Goal: Task Accomplishment & Management: Manage account settings

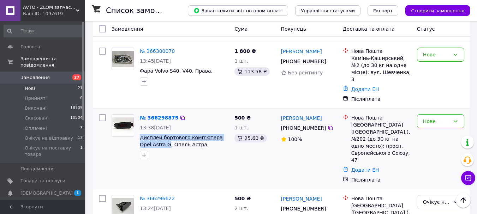
scroll to position [448, 0]
drag, startPoint x: 0, startPoint y: 0, endPoint x: 158, endPoint y: 106, distance: 189.9
click at [158, 112] on div "№ 366298875 13:38[DATE] Дисплей бортового комп'ютера Opel Astra G, Опель Астра.…" at bounding box center [184, 137] width 95 height 51
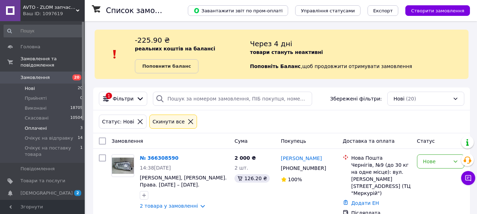
click at [31, 125] on span "Оплачені" at bounding box center [36, 128] width 22 height 6
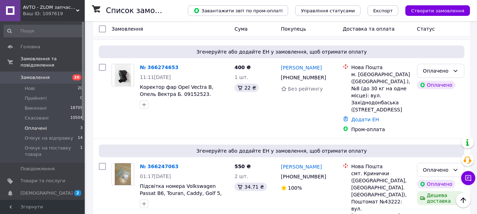
scroll to position [117, 0]
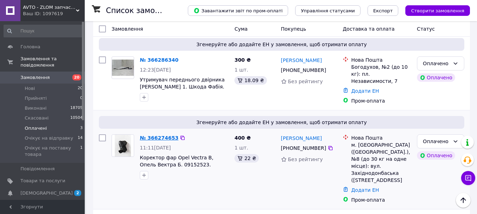
click at [170, 135] on link "№ 366274653" at bounding box center [159, 138] width 38 height 6
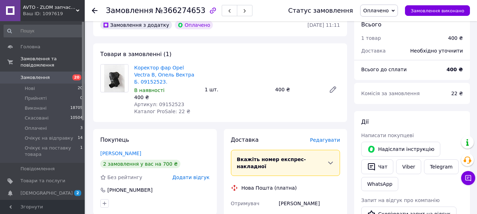
scroll to position [71, 0]
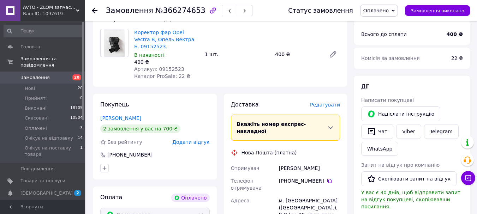
click at [188, 139] on span "Додати відгук" at bounding box center [190, 142] width 37 height 6
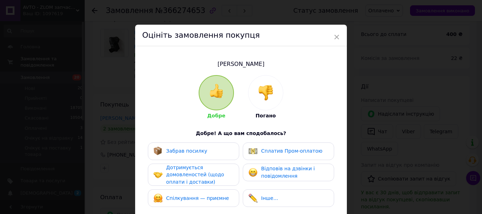
click at [188, 149] on div "Добре Погано Добре! А що вам сподобалось? Забрав посилку Сплатив Пром-оплатою Д…" at bounding box center [241, 182] width 191 height 214
click at [336, 35] on span "×" at bounding box center [337, 37] width 6 height 12
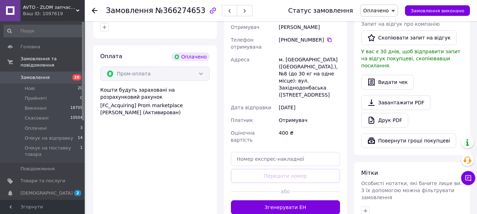
scroll to position [282, 0]
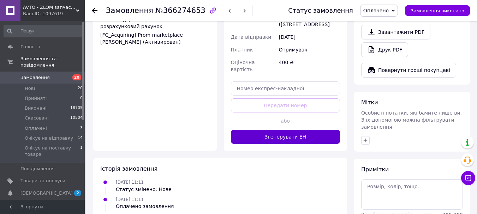
click at [310, 130] on button "Згенерувати ЕН" at bounding box center [285, 137] width 109 height 14
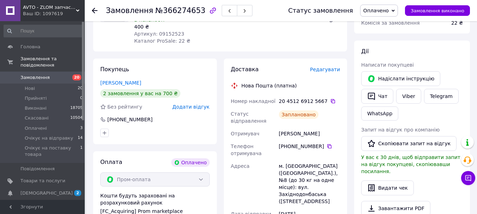
scroll to position [35, 0]
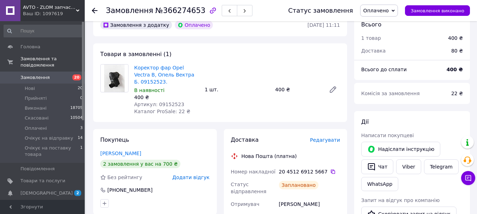
click at [386, 8] on span "Оплачено" at bounding box center [375, 11] width 25 height 6
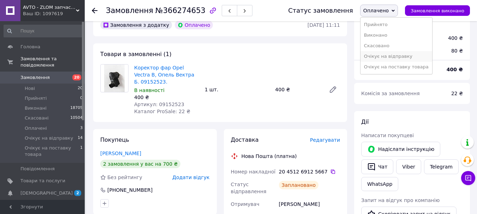
click at [390, 58] on li "Очікує на відправку" at bounding box center [397, 56] width 72 height 11
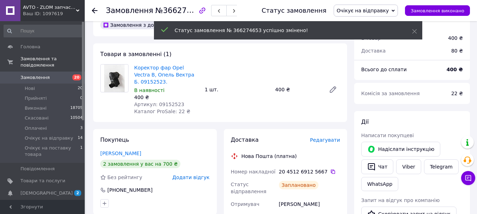
click at [96, 7] on div at bounding box center [95, 10] width 6 height 7
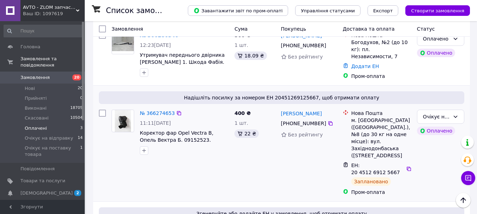
scroll to position [232, 0]
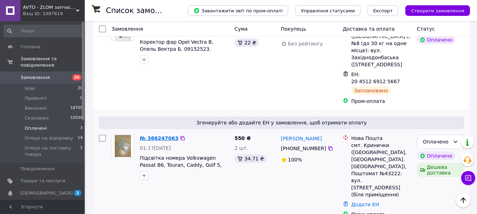
click at [159, 136] on link "№ 366247063" at bounding box center [159, 139] width 38 height 6
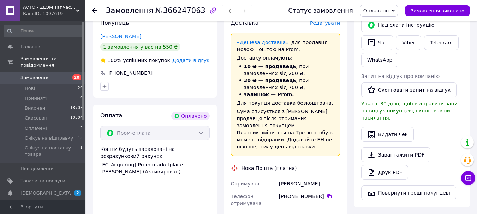
scroll to position [336, 0]
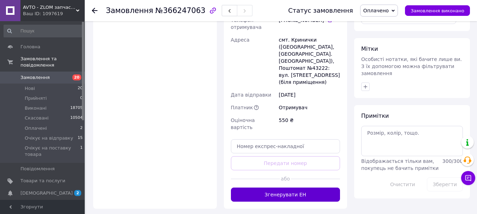
click at [266, 188] on button "Згенерувати ЕН" at bounding box center [285, 195] width 109 height 14
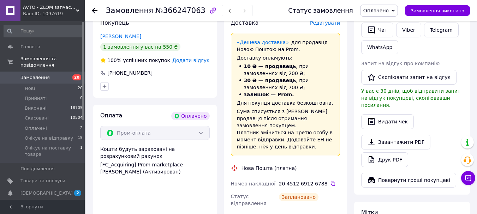
scroll to position [89, 0]
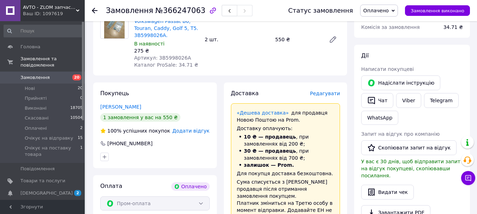
click at [397, 7] on span "Оплачено" at bounding box center [379, 11] width 38 height 12
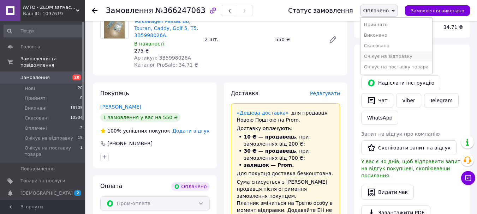
click at [382, 55] on li "Очікує на відправку" at bounding box center [397, 56] width 72 height 11
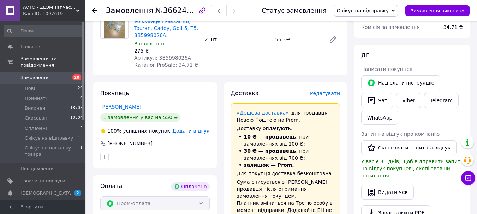
click at [92, 10] on use at bounding box center [95, 11] width 6 height 6
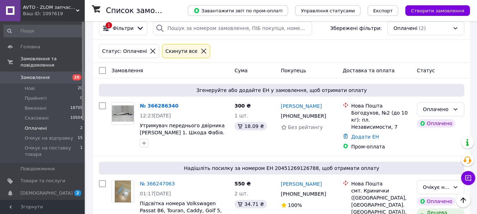
scroll to position [133, 0]
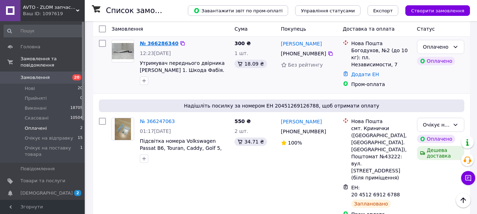
click at [161, 47] on div "№ 366286340" at bounding box center [159, 43] width 40 height 8
click at [164, 41] on link "№ 366286340" at bounding box center [159, 44] width 38 height 6
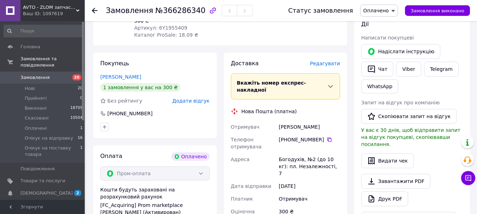
scroll to position [239, 0]
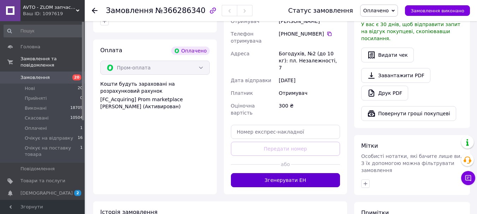
click at [300, 173] on button "Згенерувати ЕН" at bounding box center [285, 180] width 109 height 14
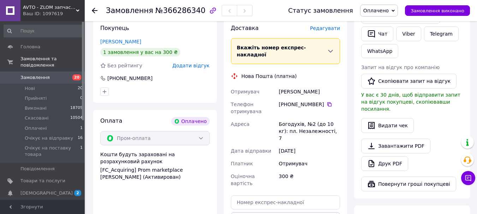
scroll to position [133, 0]
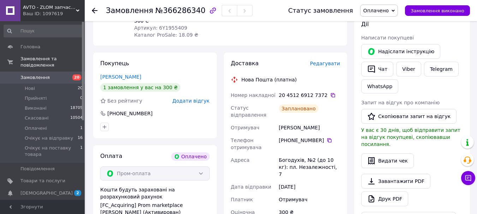
click at [381, 8] on span "Оплачено" at bounding box center [375, 11] width 25 height 6
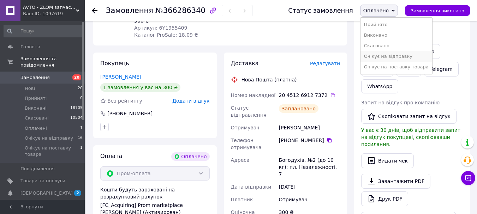
click at [390, 55] on li "Очікує на відправку" at bounding box center [397, 56] width 72 height 11
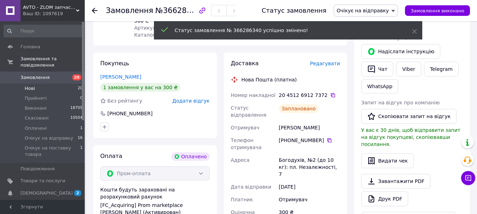
click at [30, 85] on span "Нові" at bounding box center [30, 88] width 10 height 6
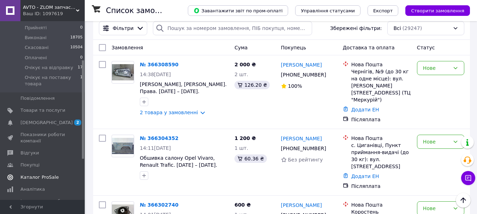
scroll to position [106, 0]
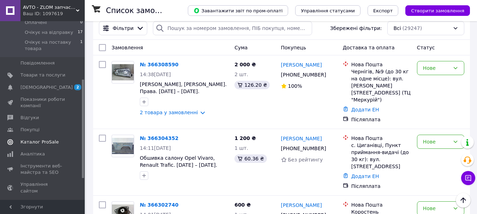
click at [40, 139] on span "Каталог ProSale" at bounding box center [39, 142] width 38 height 6
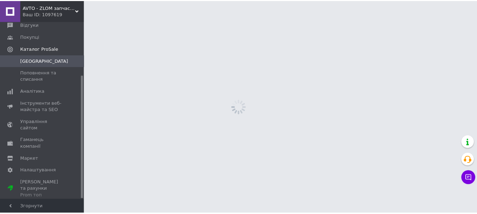
scroll to position [78, 0]
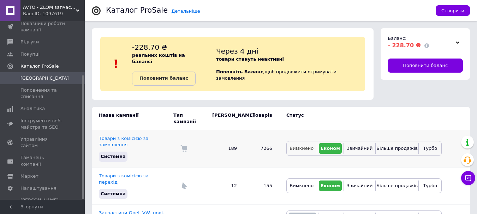
click at [308, 146] on span "Вимкнено" at bounding box center [302, 148] width 24 height 5
click at [299, 181] on button "Вимкнено" at bounding box center [301, 186] width 26 height 11
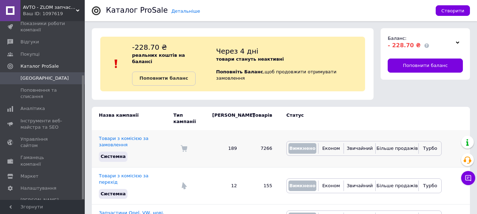
click at [352, 130] on td "Вимкнено Економ Звичайний Більше продажів Турбо" at bounding box center [360, 148] width 162 height 37
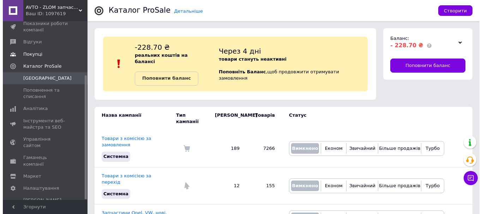
scroll to position [0, 0]
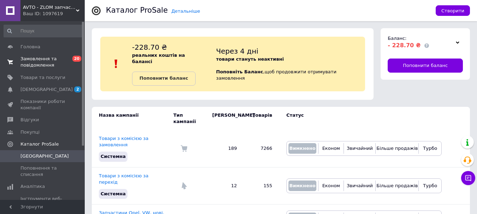
click at [38, 63] on span "Замовлення та повідомлення" at bounding box center [42, 62] width 45 height 13
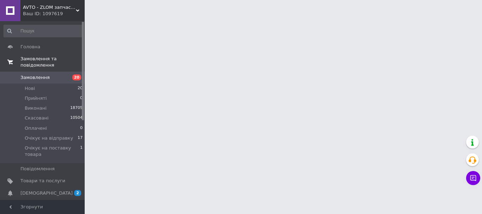
click at [38, 63] on link "Замовлення та повідомлення" at bounding box center [43, 62] width 87 height 18
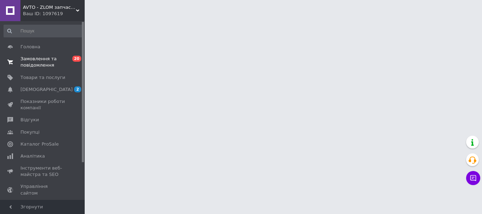
click at [38, 63] on span "Замовлення та повідомлення" at bounding box center [42, 62] width 45 height 13
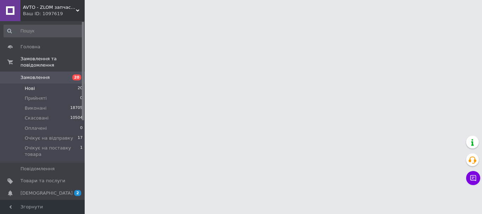
click at [26, 85] on span "Нові" at bounding box center [30, 88] width 10 height 6
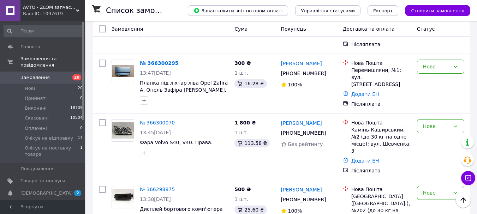
scroll to position [318, 0]
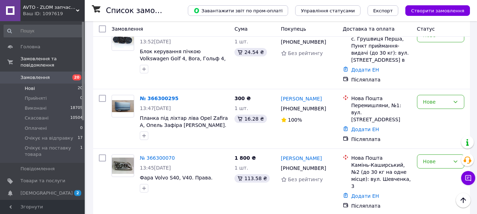
click at [27, 85] on span "Нові" at bounding box center [30, 88] width 10 height 6
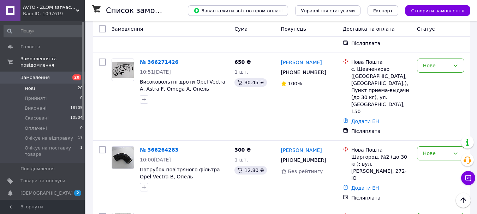
scroll to position [549, 0]
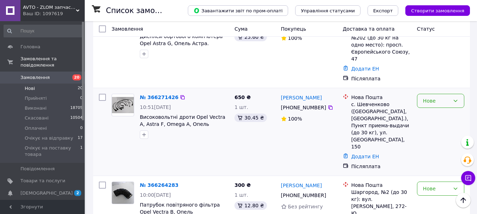
click at [432, 97] on div "Нове" at bounding box center [436, 101] width 27 height 8
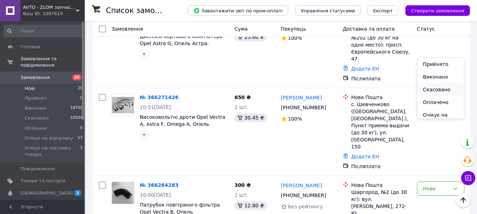
click at [433, 89] on li "Скасовано" at bounding box center [440, 89] width 47 height 13
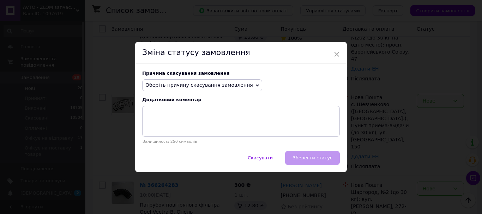
click at [157, 84] on span "Оберіть причину скасування замовлення" at bounding box center [199, 85] width 108 height 6
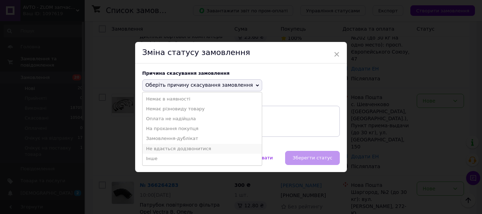
click at [152, 150] on li "Не вдається додзвонитися" at bounding box center [202, 149] width 119 height 10
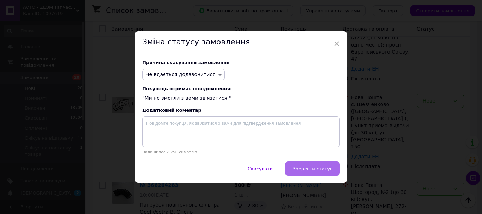
click at [304, 172] on span "Зберегти статус" at bounding box center [313, 168] width 40 height 5
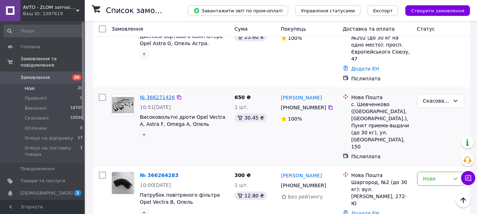
click at [147, 95] on link "№ 366271426" at bounding box center [157, 98] width 35 height 6
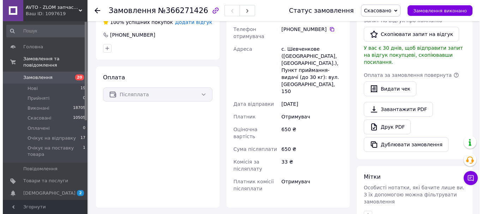
scroll to position [149, 0]
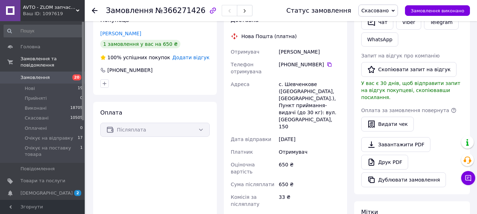
click at [204, 55] on span "Додати відгук" at bounding box center [190, 58] width 37 height 6
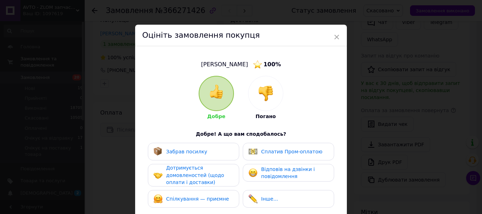
click at [265, 88] on img at bounding box center [266, 94] width 16 height 16
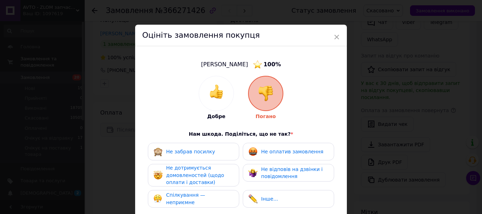
click at [211, 156] on div "Не забрав посилку" at bounding box center [194, 151] width 80 height 9
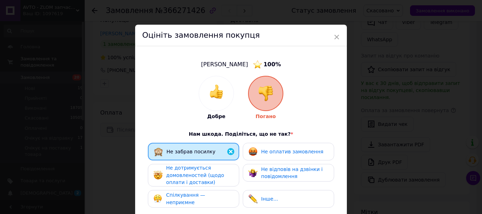
click at [206, 174] on span "Не дотримується домовленостей (щодо оплати і доставки)" at bounding box center [195, 175] width 58 height 20
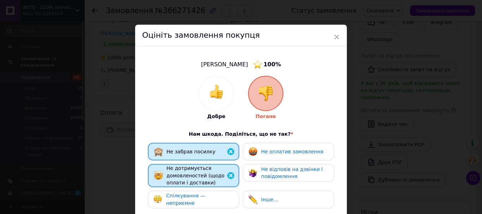
click at [205, 199] on span "Спілкування — неприємне" at bounding box center [185, 199] width 39 height 13
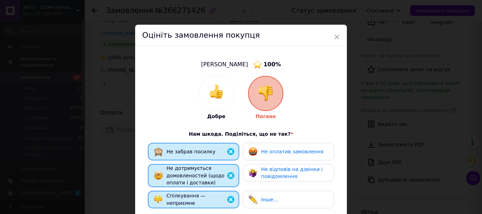
click at [279, 150] on span "Не оплатив замовлення" at bounding box center [292, 152] width 62 height 6
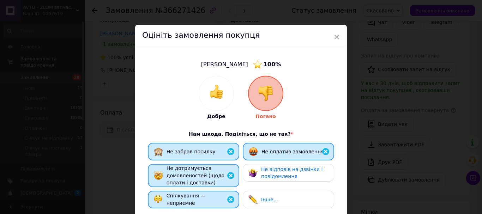
click at [275, 175] on span "Не відповів на дзвінки і повідомлення" at bounding box center [291, 173] width 61 height 13
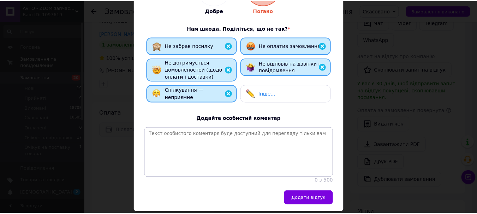
scroll to position [134, 0]
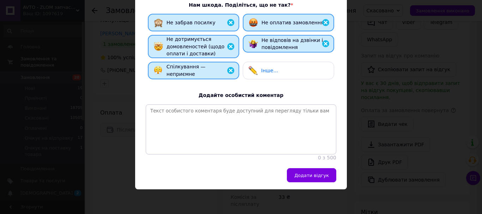
click at [311, 186] on div "Додати відгук" at bounding box center [241, 178] width 212 height 21
click at [312, 179] on button "Додати відгук" at bounding box center [311, 175] width 49 height 14
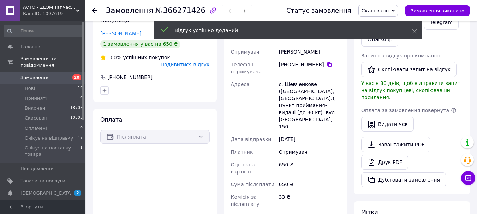
click at [94, 9] on use at bounding box center [95, 11] width 6 height 6
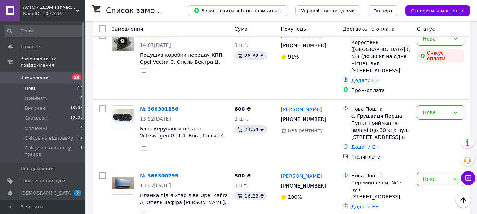
scroll to position [193, 0]
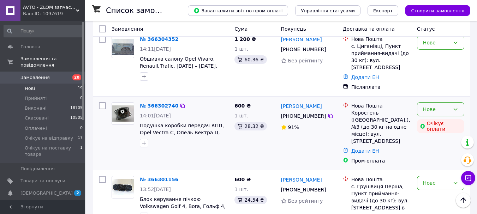
click at [447, 106] on div "Нове" at bounding box center [436, 110] width 27 height 8
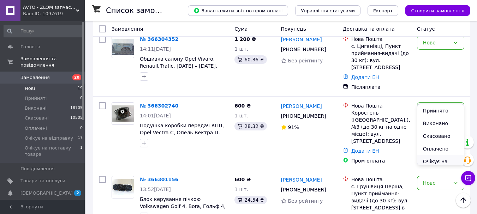
click at [439, 162] on li "Очікує на відправку" at bounding box center [440, 165] width 47 height 20
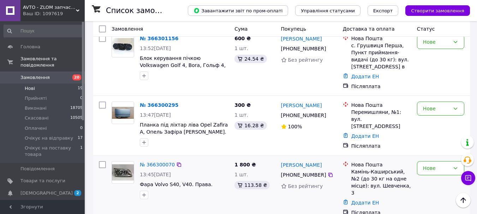
scroll to position [369, 0]
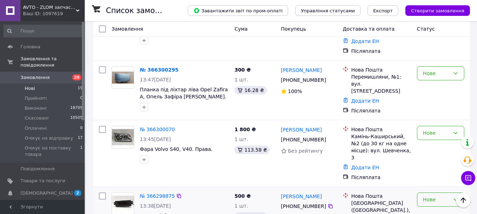
click at [423, 196] on div "Нове" at bounding box center [436, 200] width 27 height 8
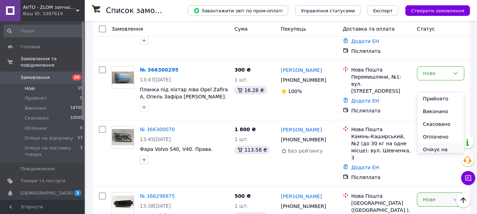
click at [430, 148] on li "Очікує на відправку" at bounding box center [440, 153] width 47 height 20
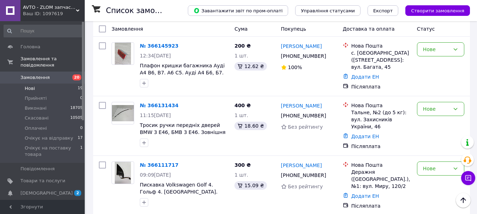
scroll to position [847, 0]
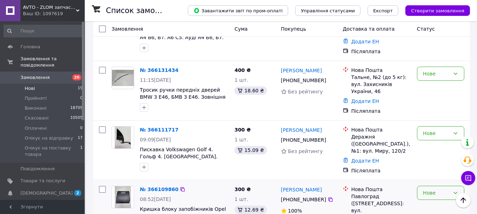
click at [429, 189] on div "Нове" at bounding box center [436, 193] width 27 height 8
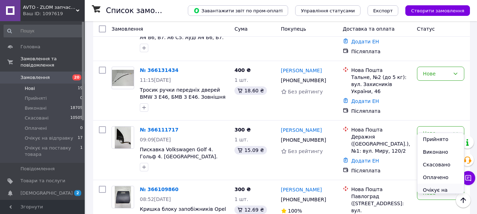
click at [434, 188] on li "Очікує на відправку" at bounding box center [440, 194] width 47 height 20
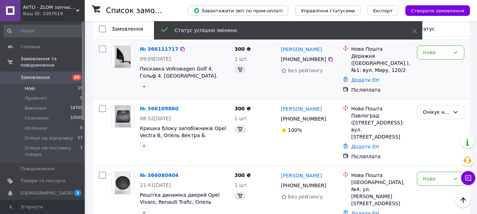
scroll to position [781, 0]
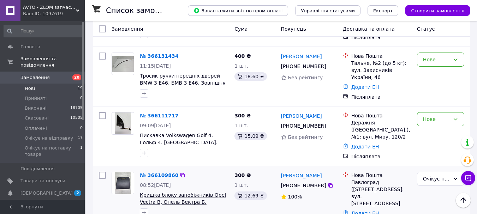
drag, startPoint x: 222, startPoint y: 149, endPoint x: 198, endPoint y: 149, distance: 23.7
click at [198, 192] on span "Кришка блоку запобіжників Opel Vectra B, Опель Вектра Б. 09181471." at bounding box center [184, 199] width 89 height 14
copy span "09181471."
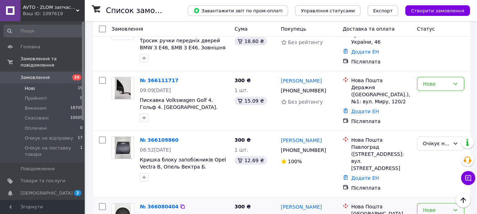
click at [425, 207] on div "Нове" at bounding box center [436, 211] width 27 height 8
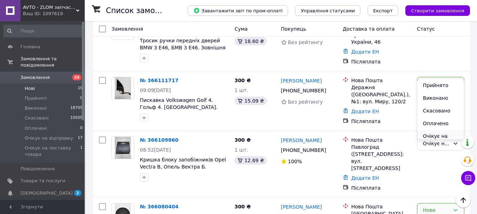
click at [436, 137] on li "Очікує на відправку" at bounding box center [440, 140] width 47 height 20
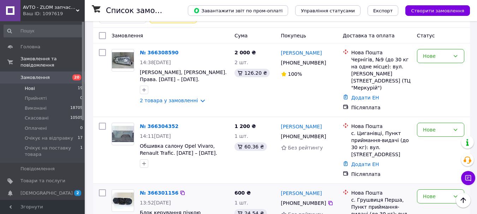
scroll to position [70, 0]
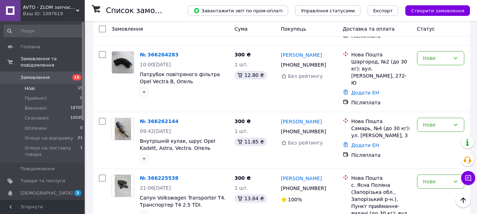
scroll to position [578, 0]
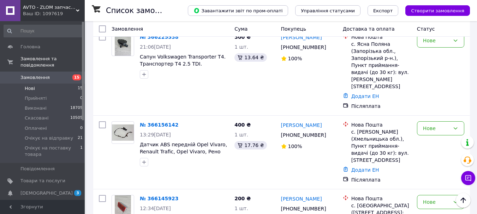
click at [38, 74] on link "Замовлення 15" at bounding box center [43, 78] width 87 height 12
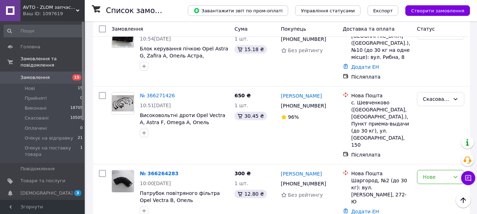
scroll to position [989, 0]
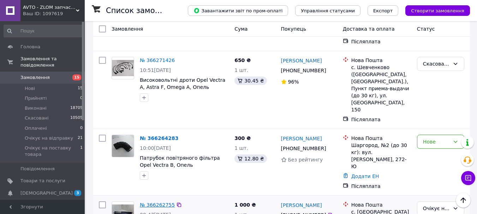
click at [157, 202] on link "№ 366262755" at bounding box center [157, 205] width 35 height 6
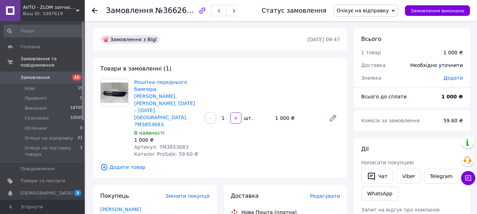
click at [30, 75] on span "Замовлення" at bounding box center [34, 78] width 29 height 6
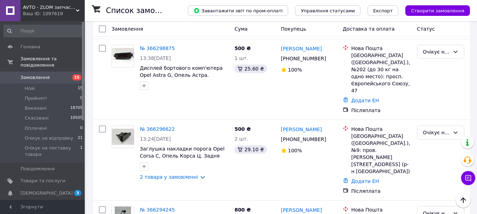
scroll to position [530, 0]
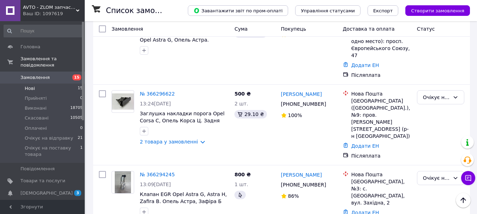
click at [34, 85] on span "Нові" at bounding box center [30, 88] width 10 height 6
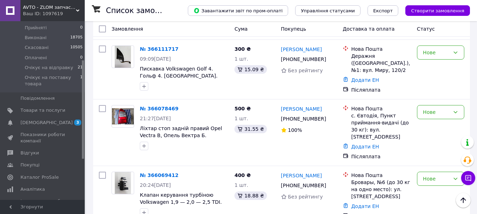
scroll to position [861, 0]
